Goal: Transaction & Acquisition: Book appointment/travel/reservation

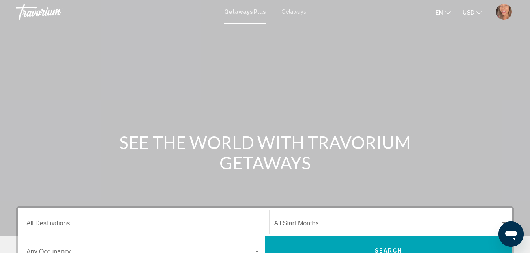
click at [288, 13] on span "Getaways" at bounding box center [293, 12] width 25 height 6
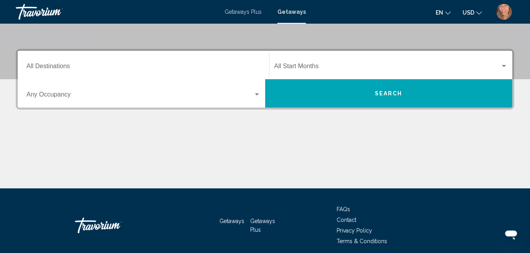
scroll to position [158, 0]
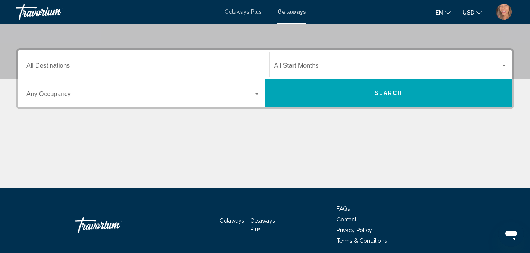
click at [55, 62] on div "Destination All Destinations" at bounding box center [143, 64] width 234 height 25
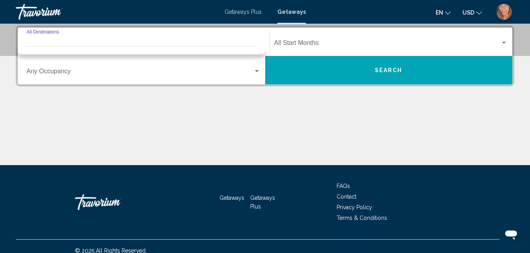
scroll to position [102, 0]
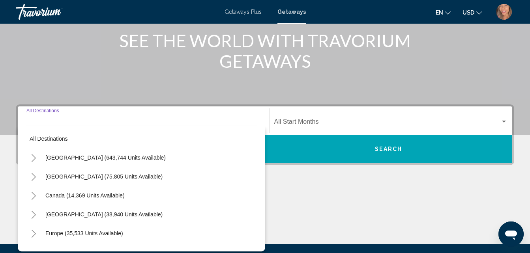
click at [32, 158] on icon "Toggle United States (643,744 units available)" at bounding box center [34, 158] width 6 height 8
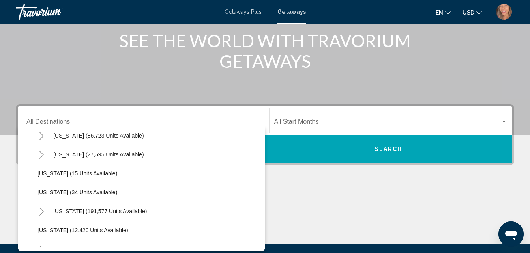
scroll to position [0, 0]
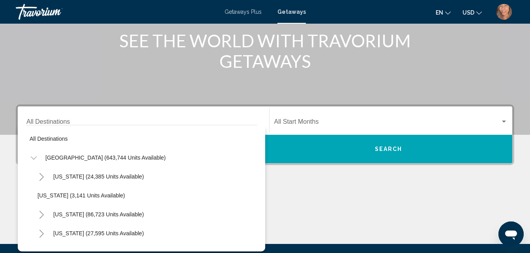
click at [34, 158] on icon "Toggle United States (643,744 units available)" at bounding box center [34, 158] width 6 height 8
click at [33, 197] on icon "Toggle Canada (14,369 units available)" at bounding box center [34, 196] width 6 height 8
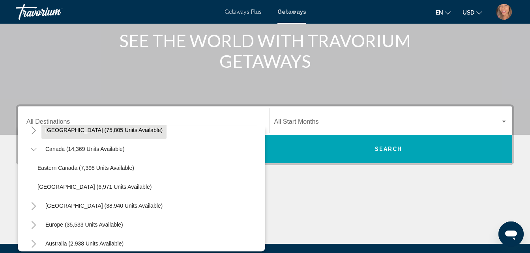
scroll to position [79, 0]
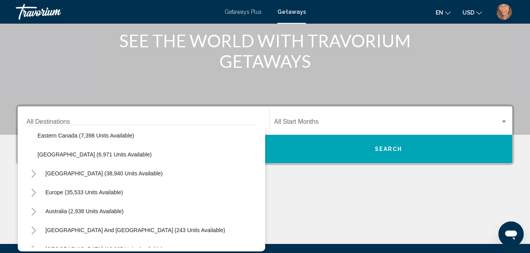
click at [35, 174] on icon "Toggle Caribbean & Atlantic Islands (38,940 units available)" at bounding box center [34, 174] width 4 height 8
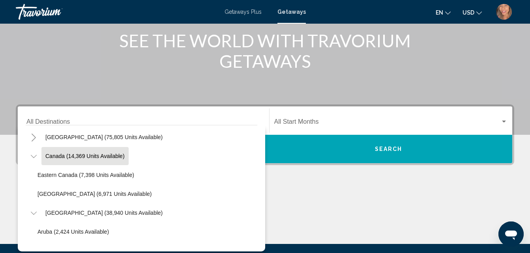
scroll to position [0, 0]
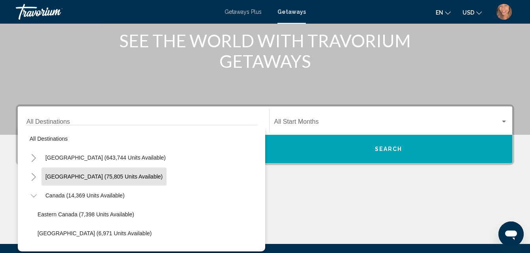
click at [49, 174] on span "[GEOGRAPHIC_DATA] (75,805 units available)" at bounding box center [103, 177] width 117 height 6
type input "**********"
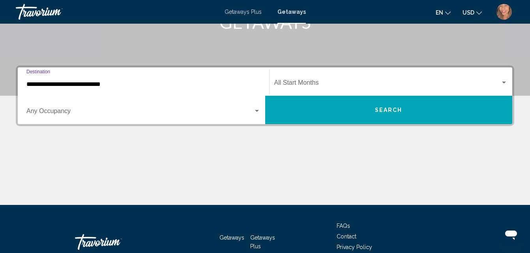
scroll to position [181, 0]
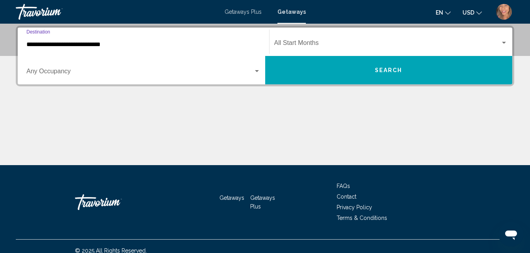
click at [71, 71] on span "Search widget" at bounding box center [139, 72] width 227 height 7
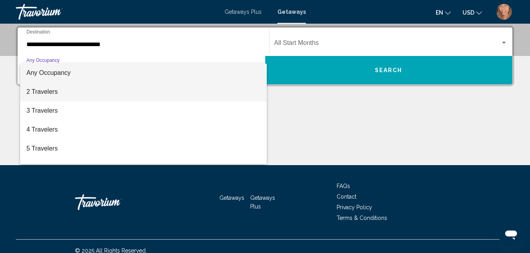
click at [51, 92] on span "2 Travelers" at bounding box center [143, 91] width 234 height 19
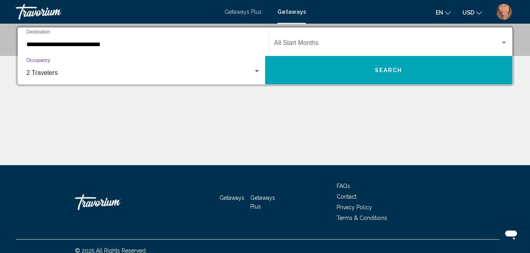
click at [39, 71] on span "2 Travelers" at bounding box center [41, 72] width 31 height 7
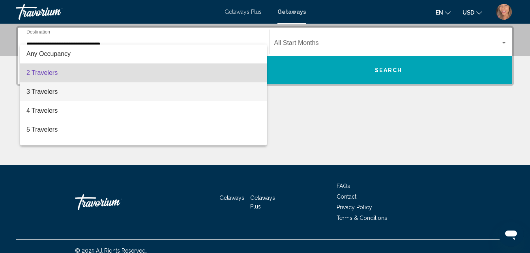
click at [46, 92] on span "3 Travelers" at bounding box center [143, 91] width 234 height 19
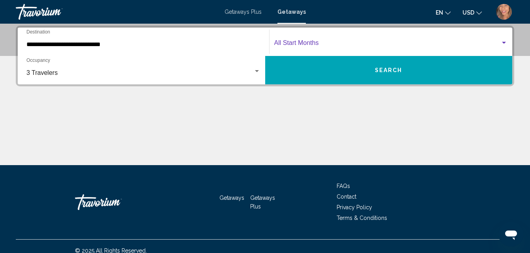
click at [316, 41] on span "Search widget" at bounding box center [387, 44] width 226 height 7
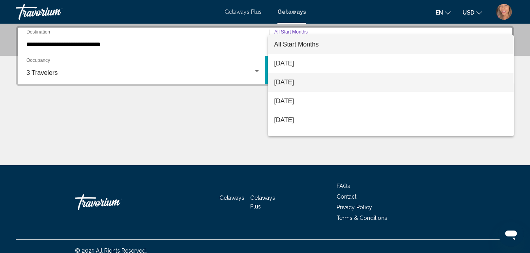
click at [307, 86] on span "[DATE]" at bounding box center [390, 82] width 233 height 19
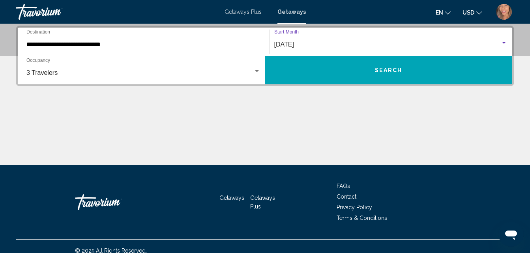
click at [362, 67] on button "Search" at bounding box center [388, 70] width 247 height 28
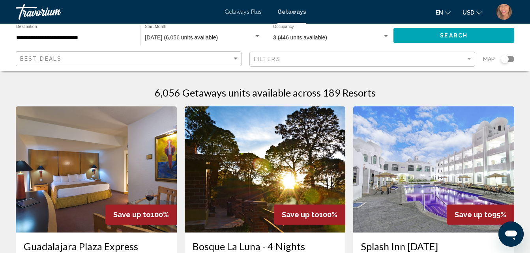
click at [384, 35] on div "Search widget" at bounding box center [386, 36] width 4 height 2
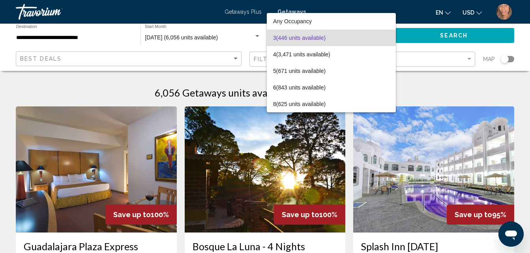
click at [435, 88] on div at bounding box center [265, 126] width 530 height 253
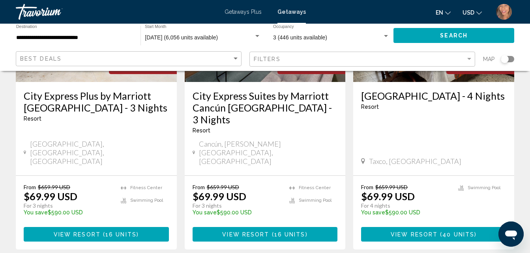
scroll to position [1115, 0]
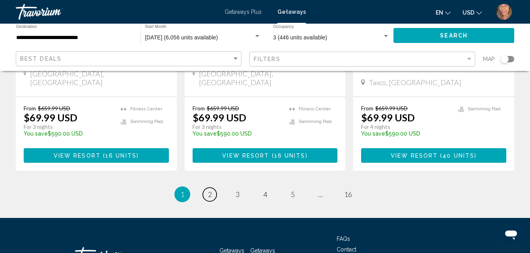
click at [215, 188] on link "page 2" at bounding box center [210, 195] width 14 height 14
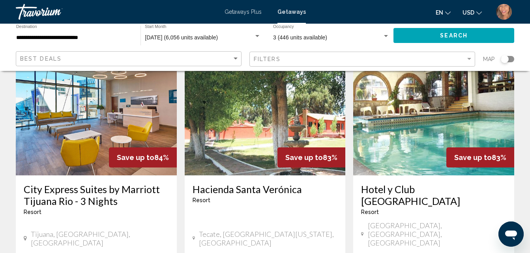
scroll to position [316, 0]
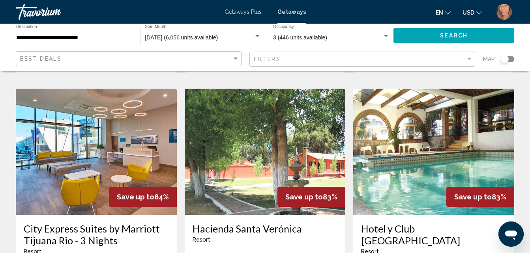
click at [282, 192] on img "Main content" at bounding box center [265, 152] width 161 height 126
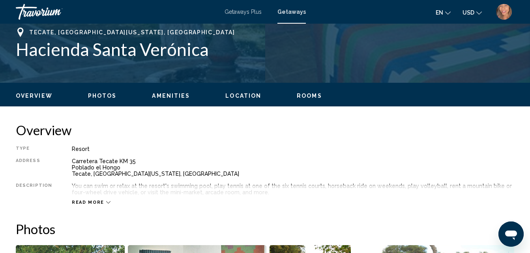
scroll to position [84, 0]
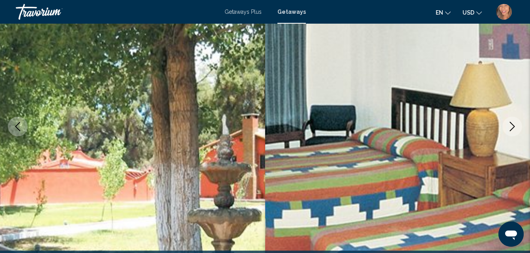
click at [512, 128] on icon "Next image" at bounding box center [511, 126] width 9 height 9
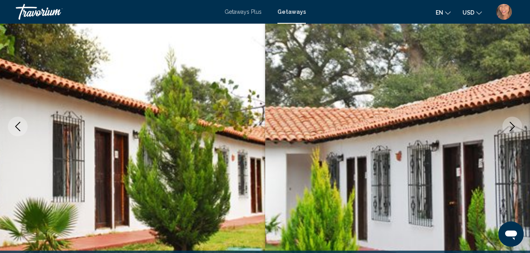
click at [510, 128] on icon "Next image" at bounding box center [511, 126] width 9 height 9
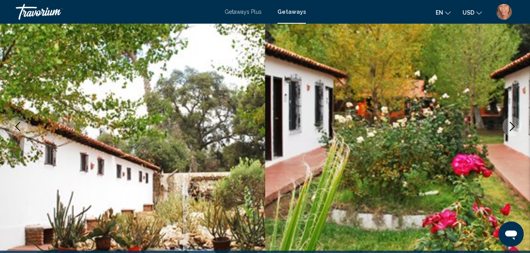
click at [510, 128] on icon "Next image" at bounding box center [511, 126] width 9 height 9
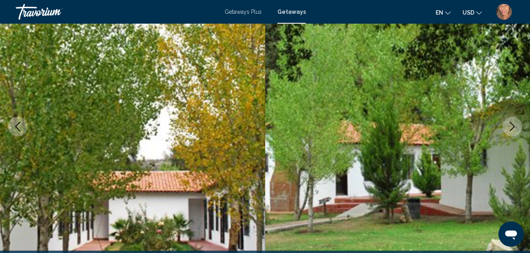
click at [510, 128] on icon "Next image" at bounding box center [511, 126] width 9 height 9
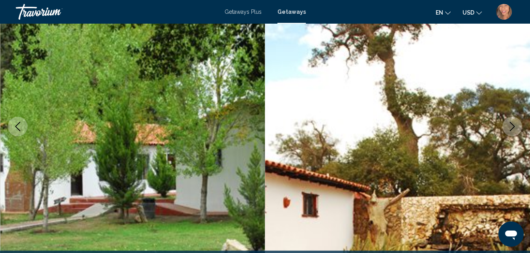
click at [510, 128] on icon "Next image" at bounding box center [511, 126] width 9 height 9
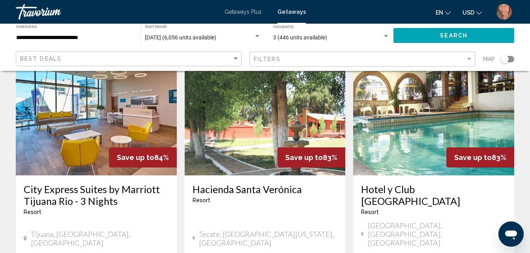
scroll to position [394, 0]
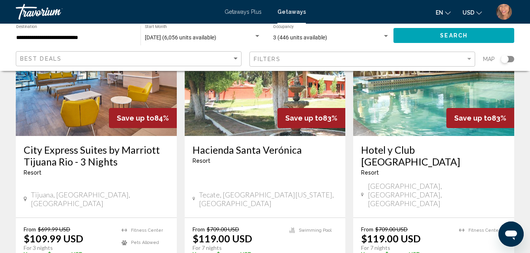
click at [159, 110] on div "Save up to 84%" at bounding box center [143, 118] width 68 height 20
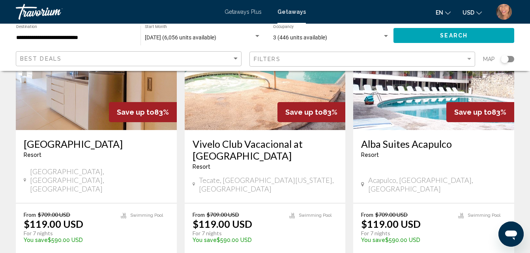
scroll to position [1026, 0]
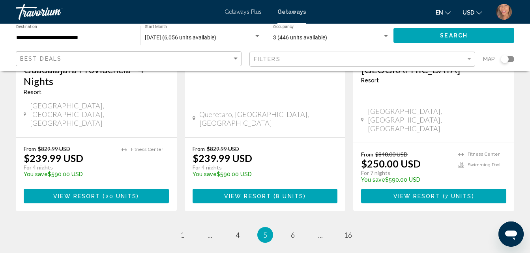
scroll to position [1104, 0]
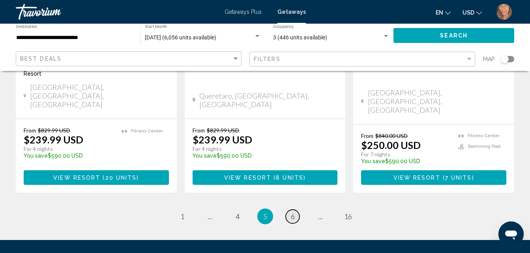
click at [294, 212] on span "6" at bounding box center [293, 216] width 4 height 9
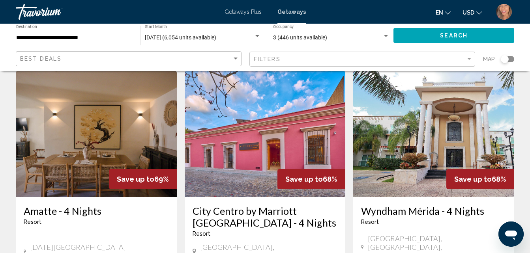
scroll to position [631, 0]
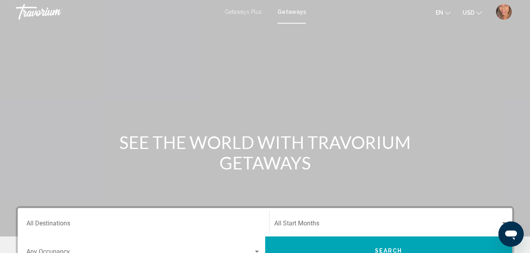
click at [246, 16] on div "Getaways Plus Getaways en English Español Français Italiano Português русский U…" at bounding box center [265, 12] width 530 height 17
click at [250, 10] on span "Getaways Plus" at bounding box center [242, 12] width 37 height 6
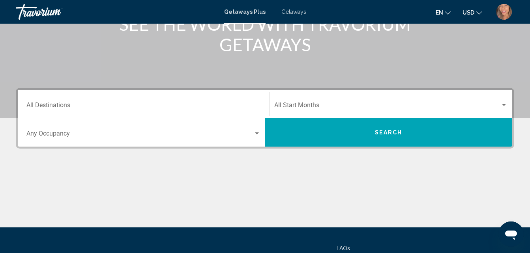
click at [86, 101] on div "Destination All Destinations" at bounding box center [143, 104] width 234 height 25
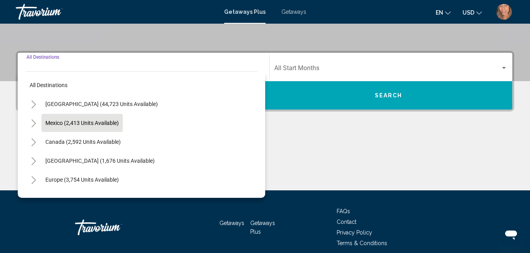
scroll to position [181, 0]
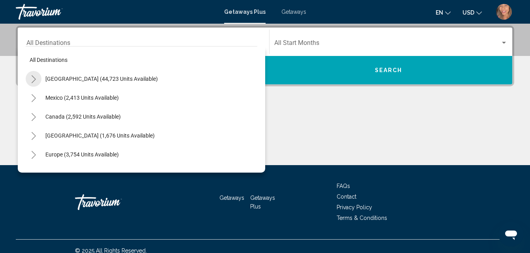
click at [36, 79] on icon "Toggle United States (44,723 units available)" at bounding box center [34, 79] width 6 height 8
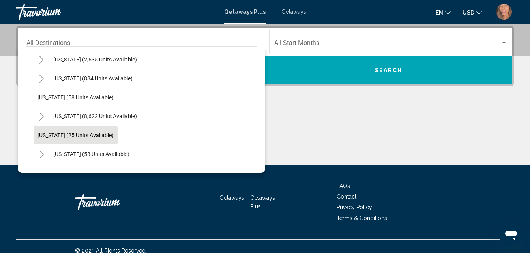
scroll to position [79, 0]
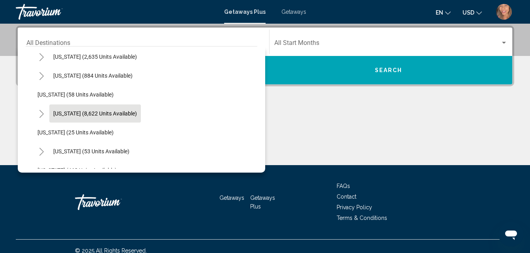
click at [60, 118] on button "[US_STATE] (8,622 units available)" at bounding box center [95, 114] width 92 height 18
type input "**********"
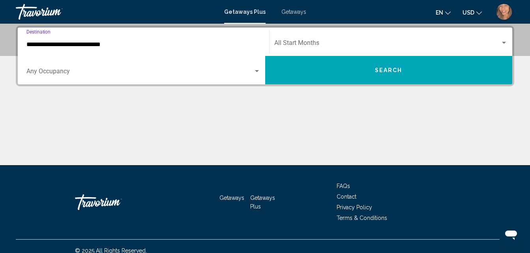
click at [49, 72] on span "Search widget" at bounding box center [139, 72] width 227 height 7
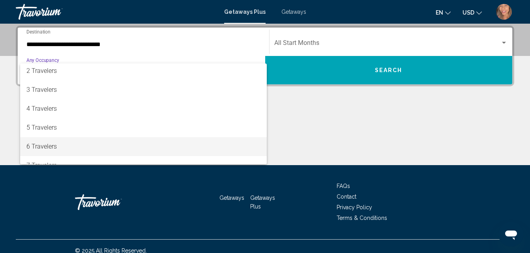
scroll to position [39, 0]
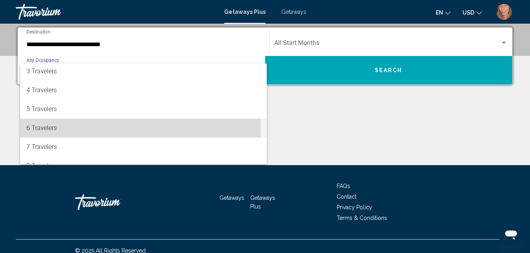
click at [48, 130] on span "6 Travelers" at bounding box center [143, 128] width 234 height 19
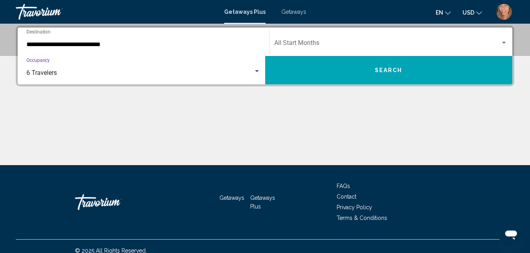
click at [255, 72] on div "Search widget" at bounding box center [256, 71] width 7 height 6
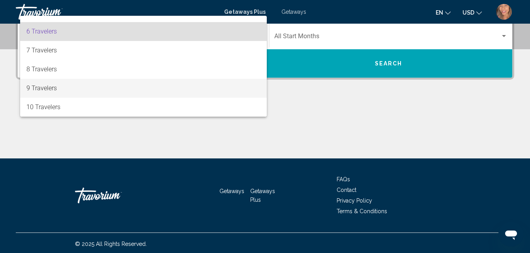
scroll to position [189, 0]
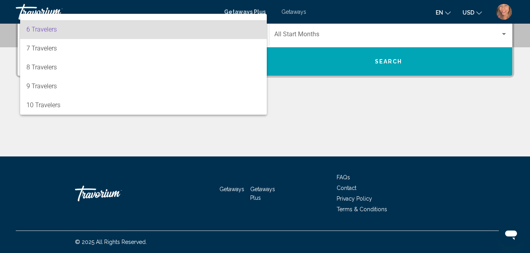
drag, startPoint x: 64, startPoint y: 28, endPoint x: 79, endPoint y: 31, distance: 16.0
click at [64, 28] on span "6 Travelers" at bounding box center [143, 29] width 234 height 19
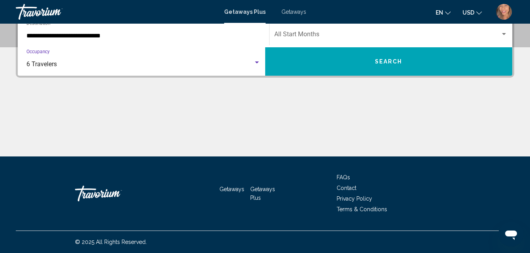
click at [325, 32] on span "Search widget" at bounding box center [387, 35] width 226 height 7
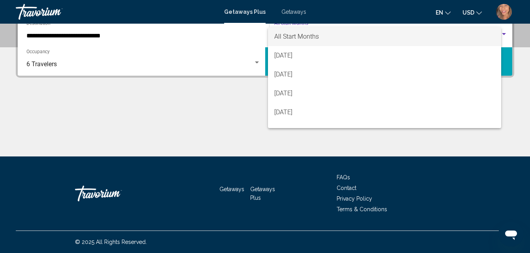
scroll to position [181, 0]
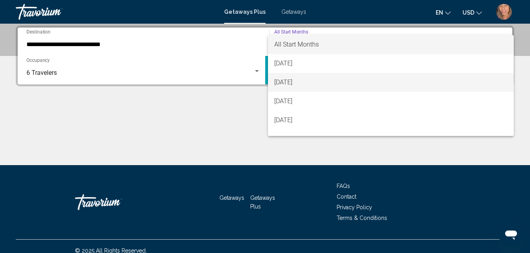
click at [315, 82] on span "[DATE]" at bounding box center [390, 82] width 233 height 19
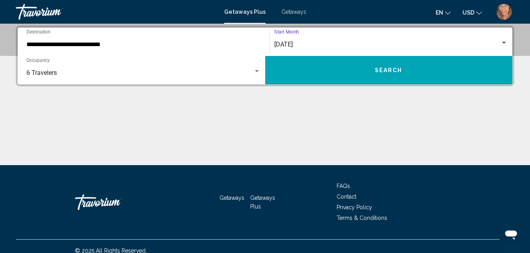
click at [369, 69] on button "Search" at bounding box center [388, 70] width 247 height 28
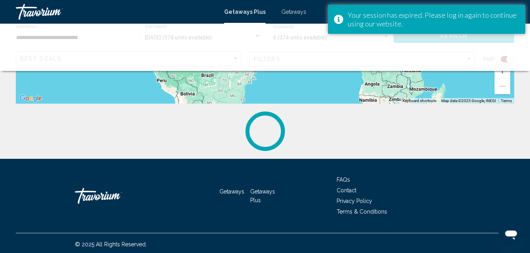
scroll to position [214, 0]
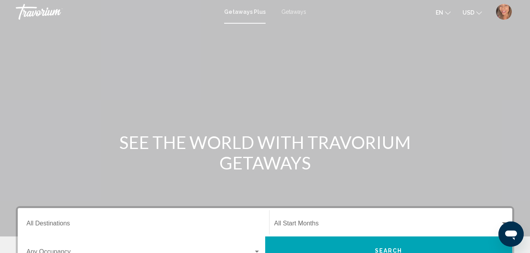
click at [237, 17] on div "Getaways Plus Getaways en English Español Français Italiano Português русский U…" at bounding box center [265, 12] width 530 height 17
click at [247, 10] on span "Getaways Plus" at bounding box center [244, 12] width 41 height 6
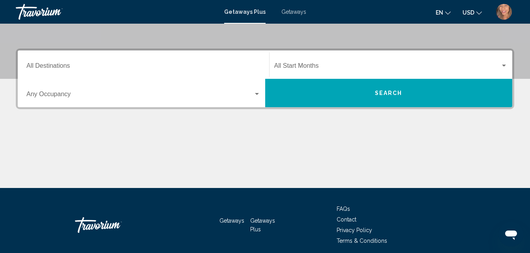
click at [70, 69] on input "Destination All Destinations" at bounding box center [143, 67] width 234 height 7
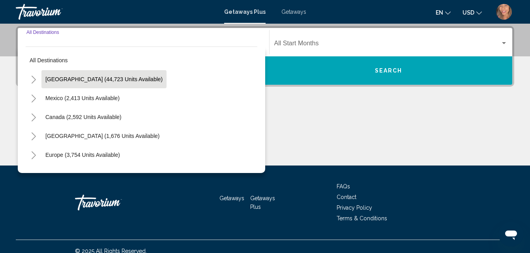
scroll to position [181, 0]
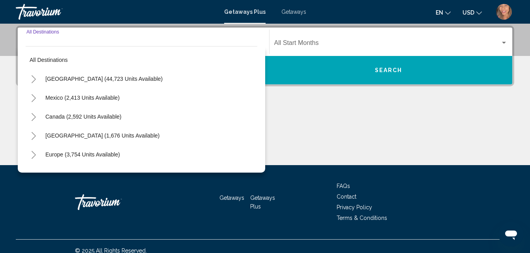
click at [32, 79] on icon "Toggle United States (44,723 units available)" at bounding box center [34, 79] width 6 height 8
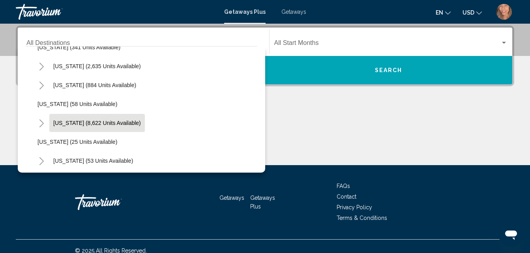
scroll to position [79, 0]
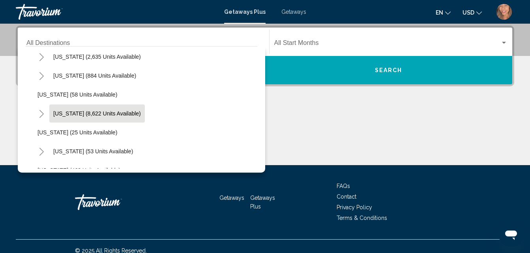
click at [64, 112] on span "[US_STATE] (8,622 units available)" at bounding box center [97, 113] width 88 height 6
type input "**********"
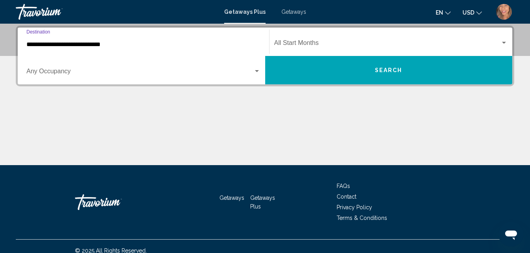
click at [57, 65] on div "Occupancy Any Occupancy" at bounding box center [143, 70] width 234 height 25
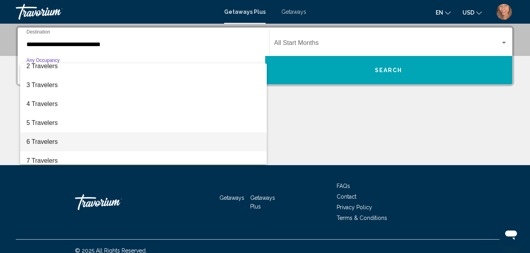
scroll to position [39, 0]
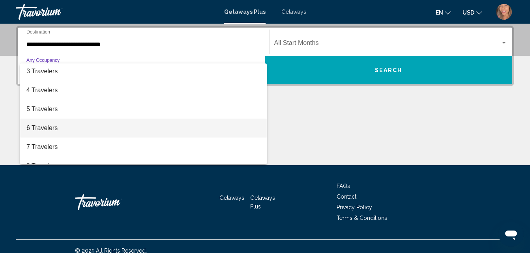
click at [52, 129] on span "6 Travelers" at bounding box center [143, 128] width 234 height 19
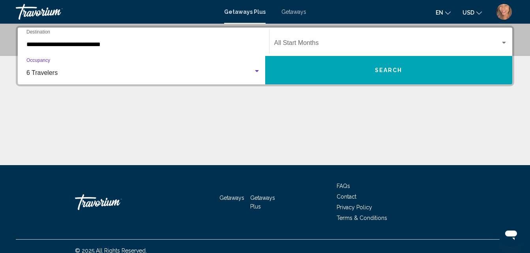
click at [316, 44] on span "Search widget" at bounding box center [387, 44] width 226 height 7
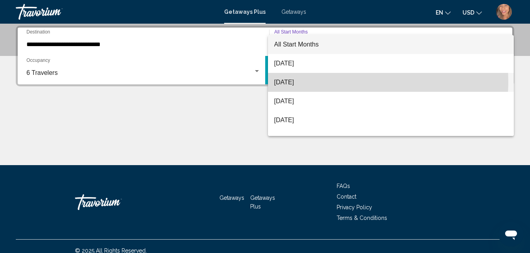
click at [312, 81] on span "[DATE]" at bounding box center [390, 82] width 233 height 19
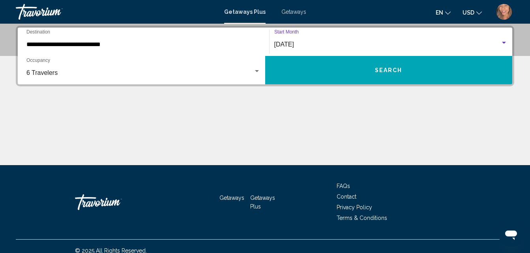
click at [340, 71] on button "Search" at bounding box center [388, 70] width 247 height 28
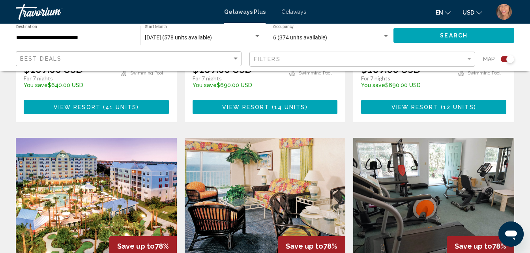
scroll to position [1238, 0]
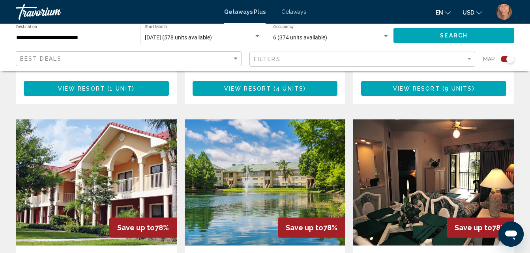
scroll to position [1104, 0]
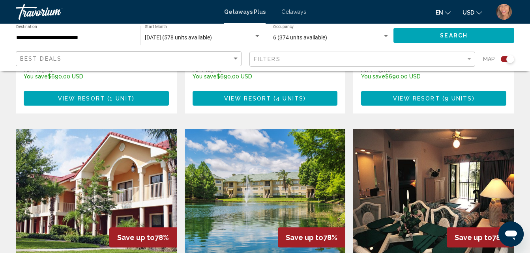
click at [455, 142] on img "Main content" at bounding box center [433, 192] width 161 height 126
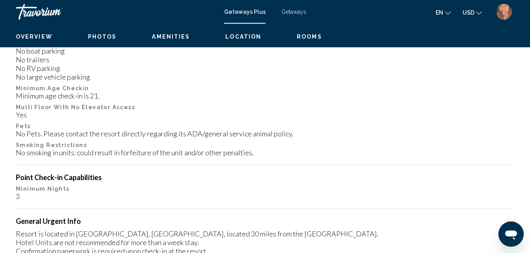
scroll to position [84, 0]
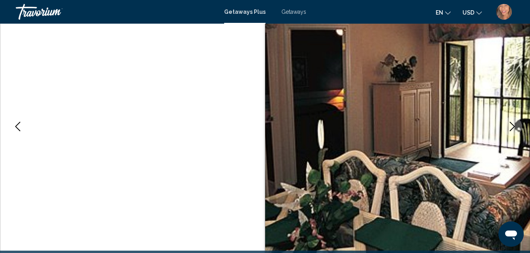
click at [511, 124] on icon "Next image" at bounding box center [512, 126] width 5 height 9
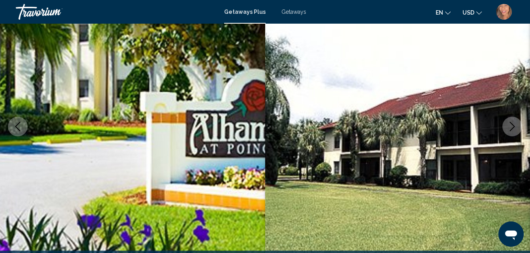
click at [509, 125] on icon "Next image" at bounding box center [511, 126] width 9 height 9
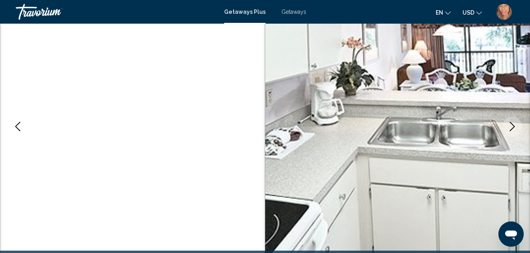
click at [509, 125] on icon "Next image" at bounding box center [511, 126] width 9 height 9
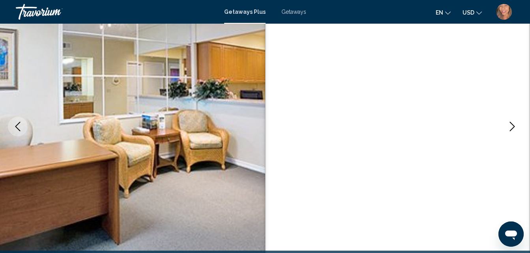
click at [509, 125] on icon "Next image" at bounding box center [511, 126] width 9 height 9
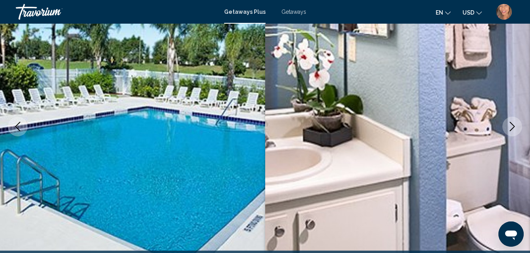
click at [509, 125] on icon "Next image" at bounding box center [511, 126] width 9 height 9
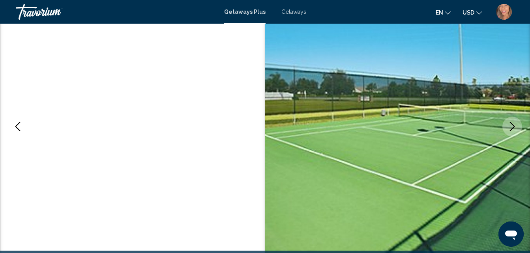
click at [509, 125] on icon "Next image" at bounding box center [511, 126] width 9 height 9
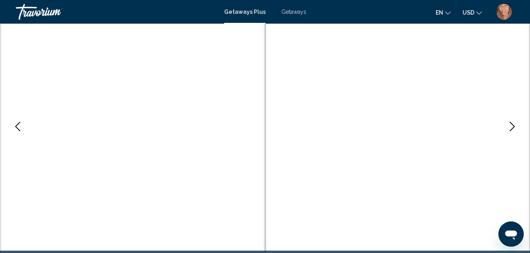
click at [509, 125] on icon "Next image" at bounding box center [511, 126] width 9 height 9
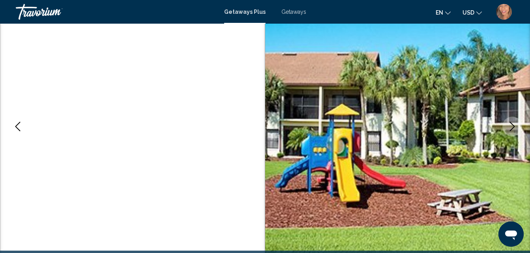
click at [510, 126] on icon "Next image" at bounding box center [511, 126] width 9 height 9
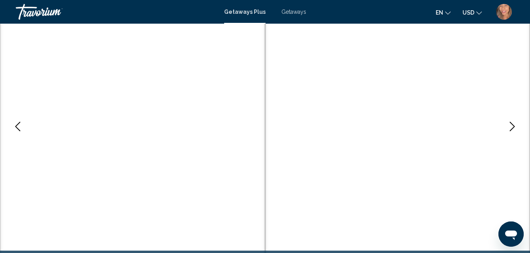
click at [509, 127] on icon "Next image" at bounding box center [511, 126] width 9 height 9
click at [510, 125] on icon "Next image" at bounding box center [511, 126] width 9 height 9
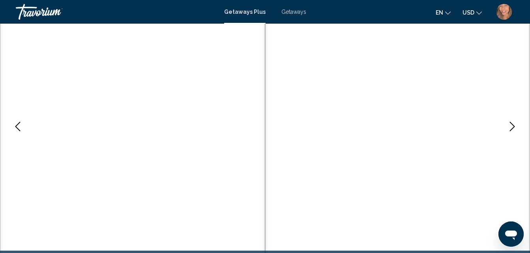
click at [510, 125] on icon "Next image" at bounding box center [511, 126] width 9 height 9
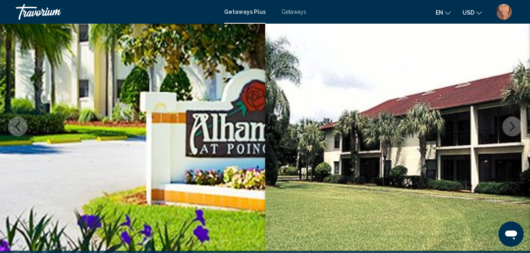
click at [510, 125] on icon "Next image" at bounding box center [511, 126] width 9 height 9
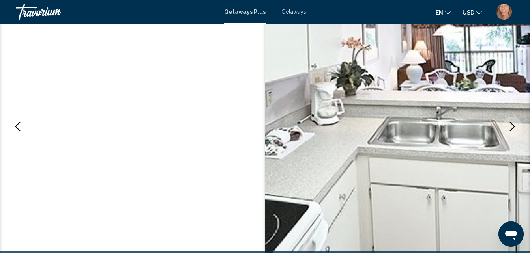
click at [18, 129] on icon "Previous image" at bounding box center [17, 126] width 5 height 9
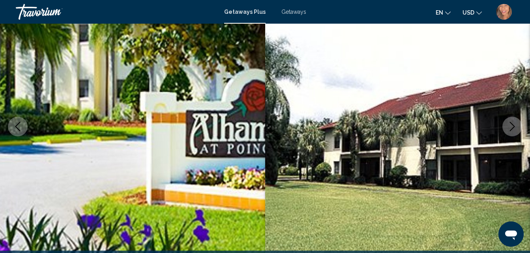
click at [18, 129] on icon "Previous image" at bounding box center [17, 126] width 5 height 9
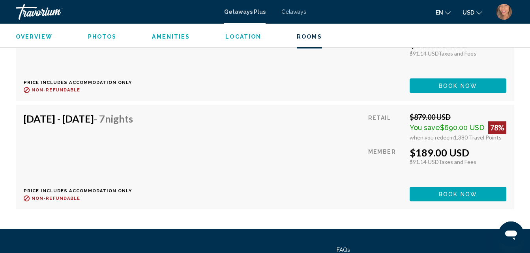
scroll to position [1938, 0]
